Goal: Task Accomplishment & Management: Use online tool/utility

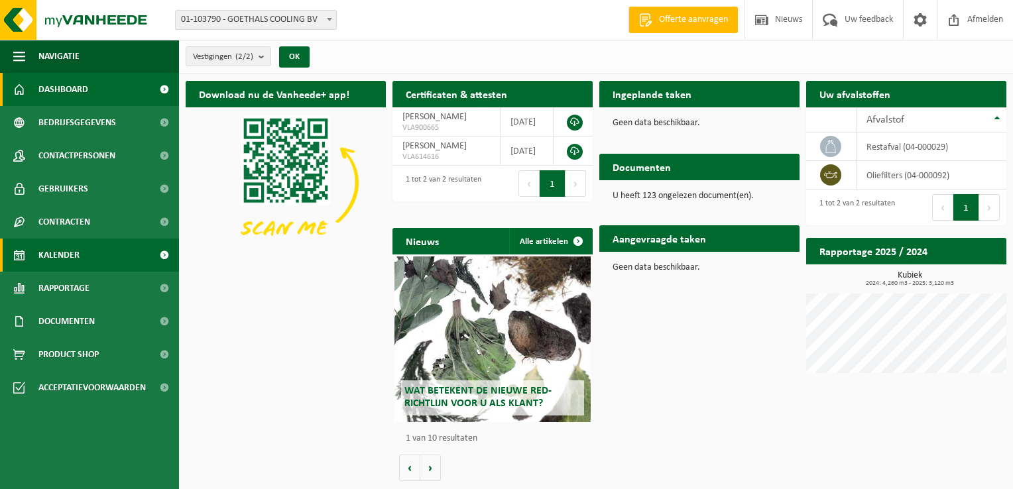
click at [68, 253] on span "Kalender" at bounding box center [58, 255] width 41 height 33
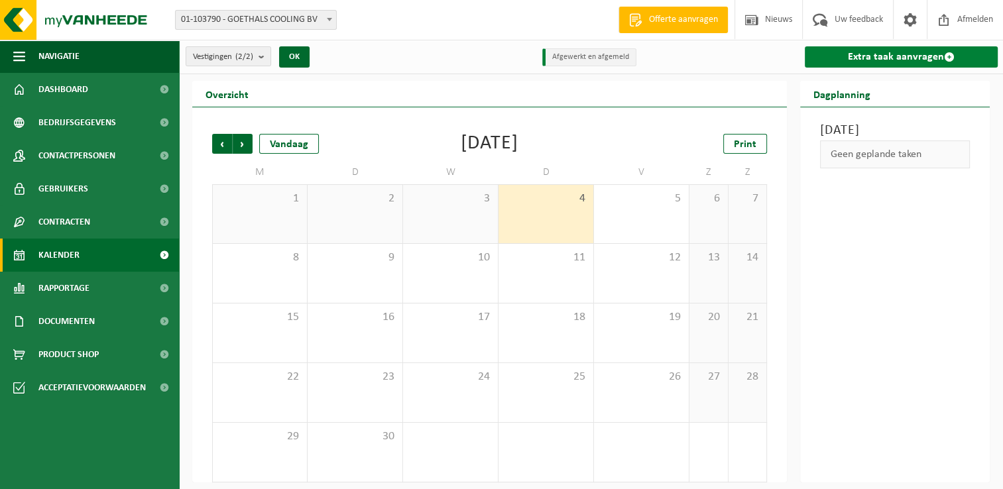
click at [865, 55] on link "Extra taak aanvragen" at bounding box center [901, 56] width 193 height 21
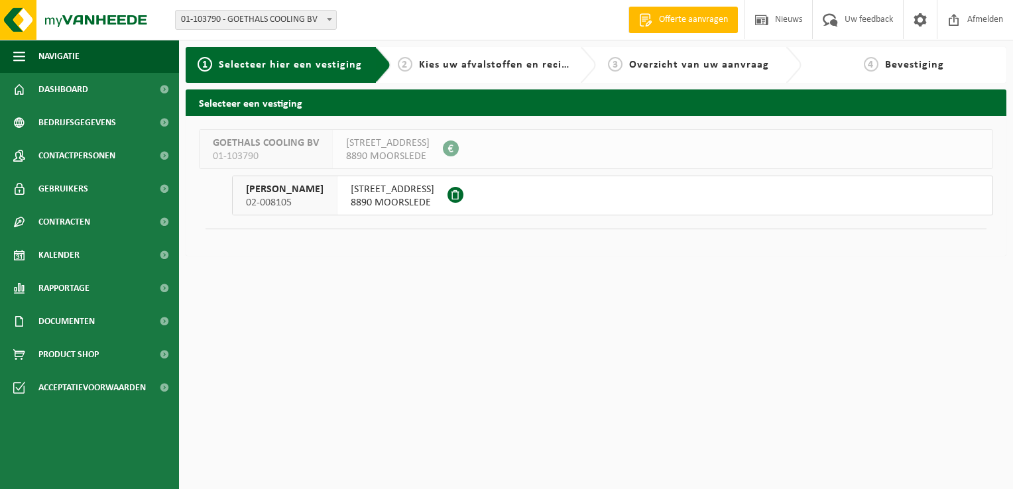
click at [357, 198] on span "8890 MOORSLEDE" at bounding box center [393, 202] width 84 height 13
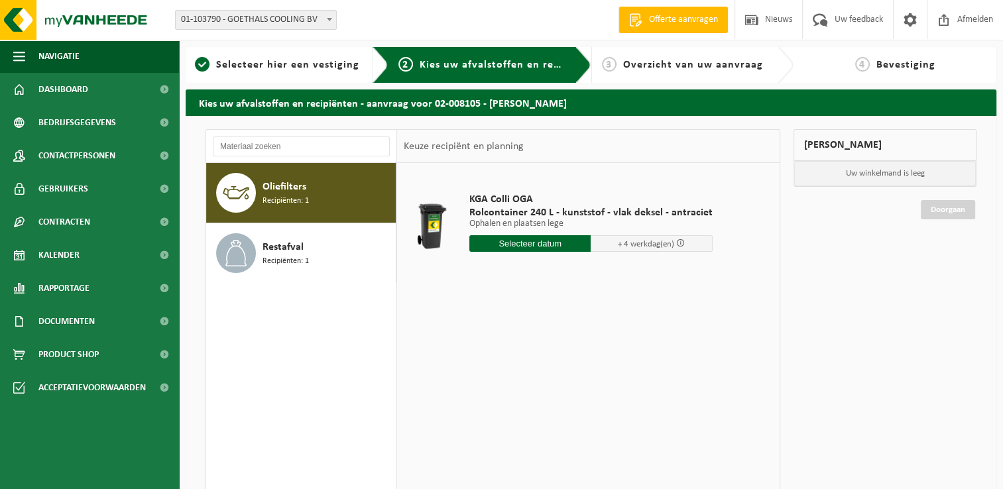
click at [539, 247] on input "text" at bounding box center [531, 243] width 122 height 17
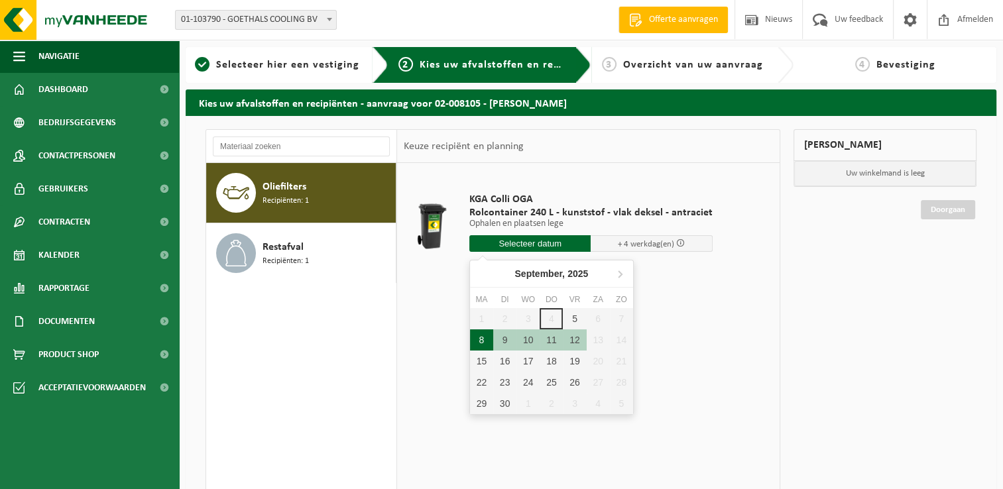
click at [482, 342] on div "8" at bounding box center [481, 340] width 23 height 21
type input "Van 2025-09-08"
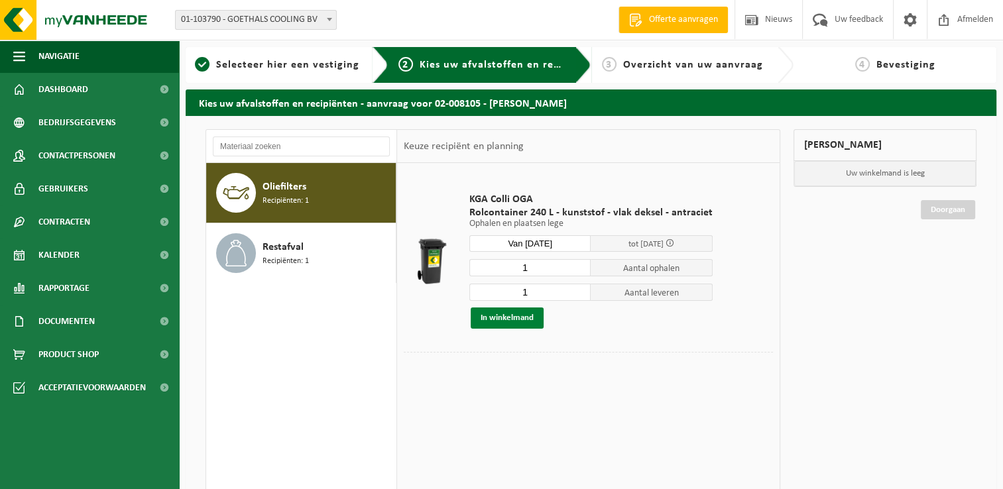
click at [501, 318] on button "In winkelmand" at bounding box center [507, 318] width 73 height 21
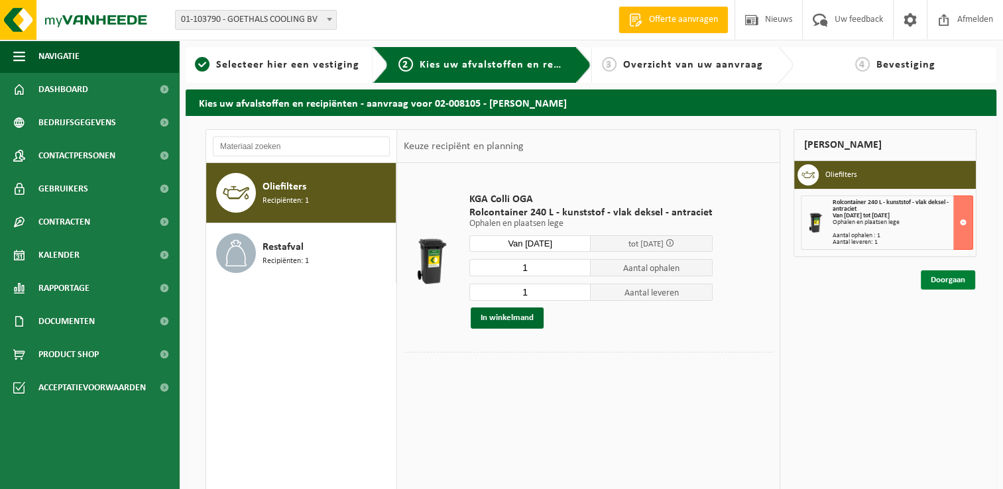
click at [947, 274] on link "Doorgaan" at bounding box center [948, 280] width 54 height 19
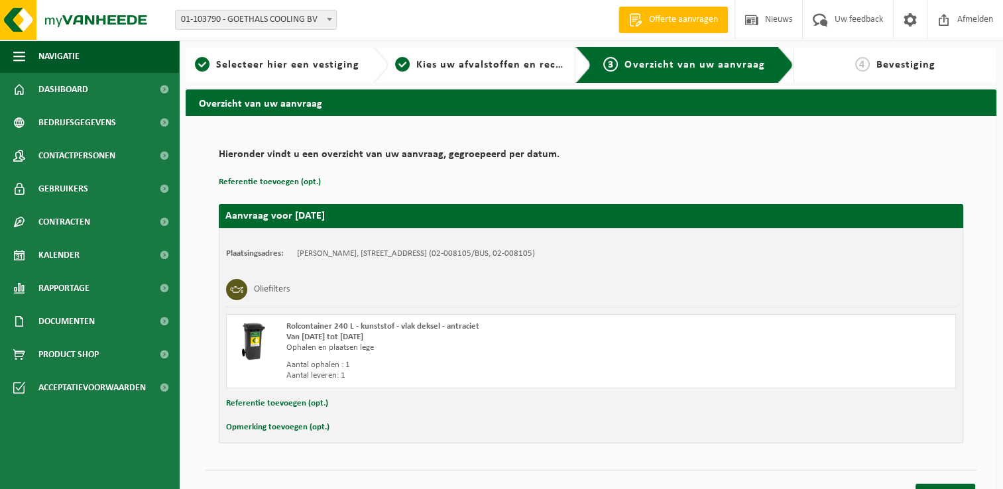
scroll to position [20, 0]
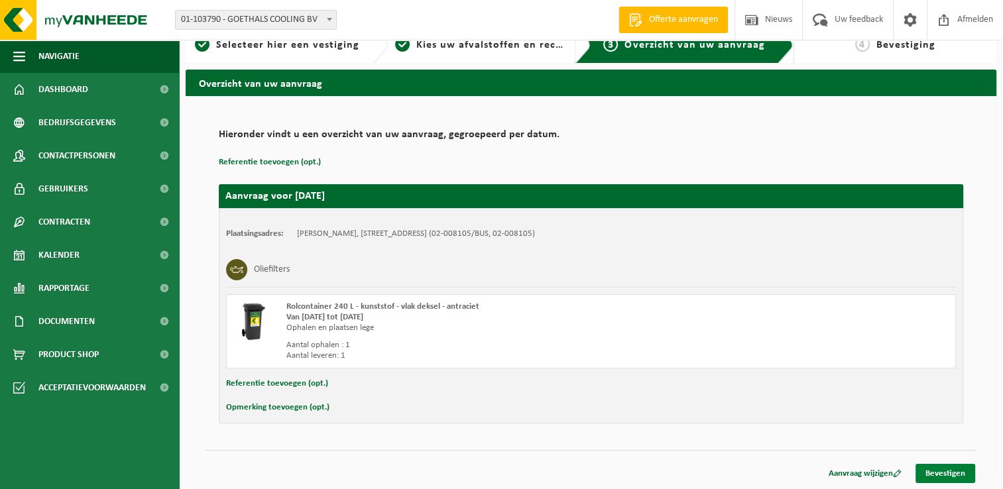
click at [952, 468] on link "Bevestigen" at bounding box center [946, 473] width 60 height 19
